Goal: Task Accomplishment & Management: Manage account settings

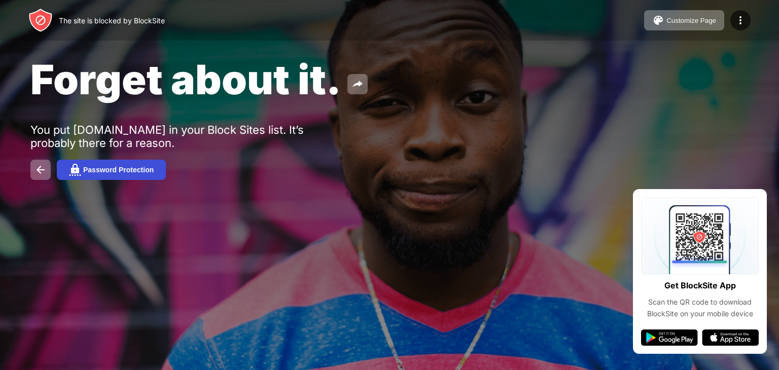
click at [128, 164] on button "Password Protection" at bounding box center [111, 170] width 109 height 20
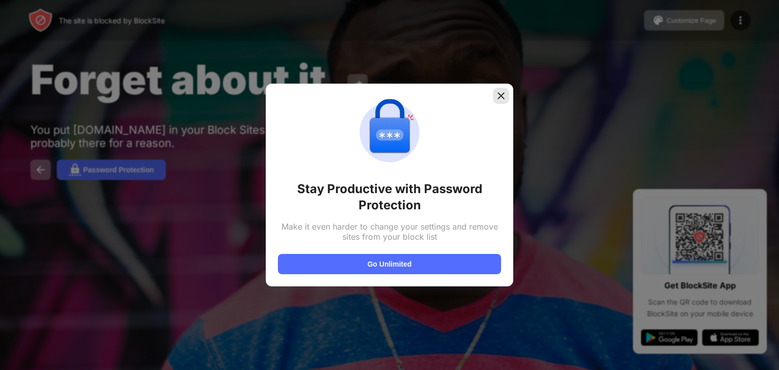
click at [504, 93] on img at bounding box center [501, 96] width 10 height 10
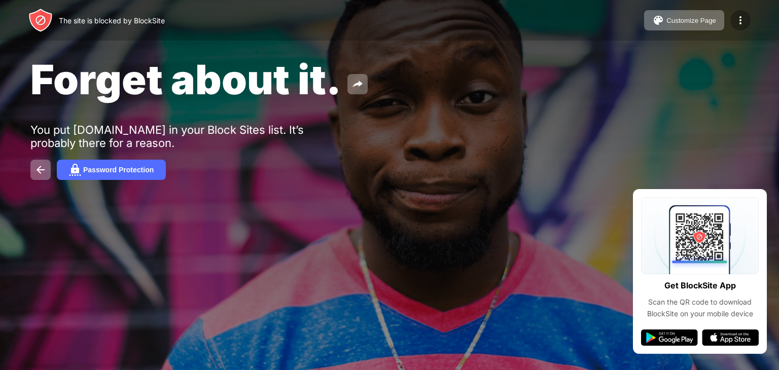
click at [739, 17] on img at bounding box center [741, 20] width 12 height 12
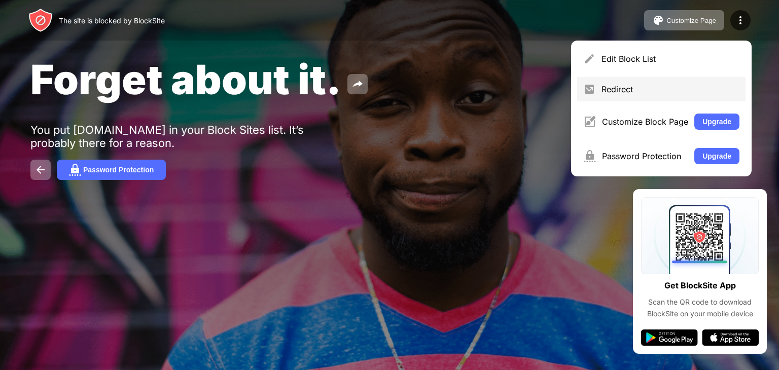
click at [634, 86] on div "Redirect" at bounding box center [671, 89] width 138 height 10
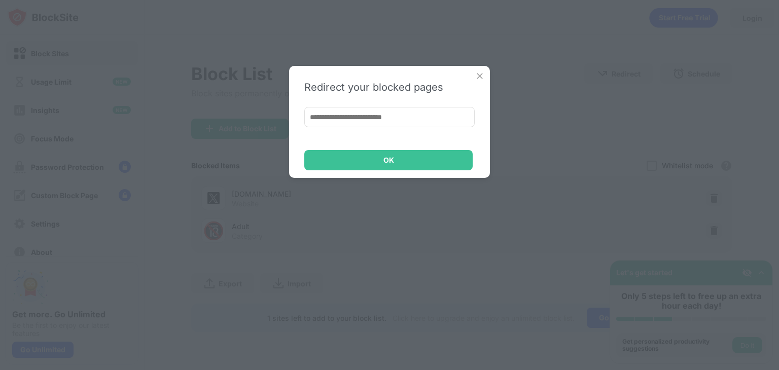
click at [481, 77] on img at bounding box center [480, 76] width 10 height 10
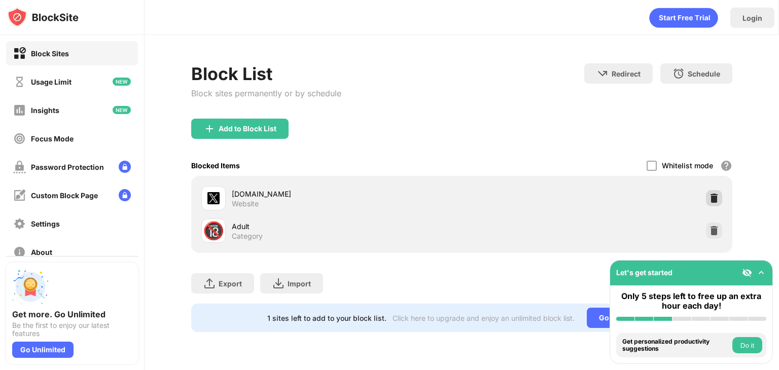
click at [712, 198] on img at bounding box center [714, 198] width 10 height 10
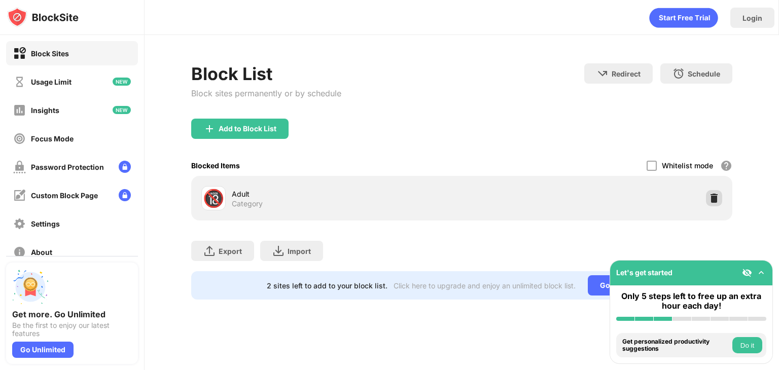
click at [712, 197] on img at bounding box center [714, 198] width 10 height 10
